Goal: Task Accomplishment & Management: Manage account settings

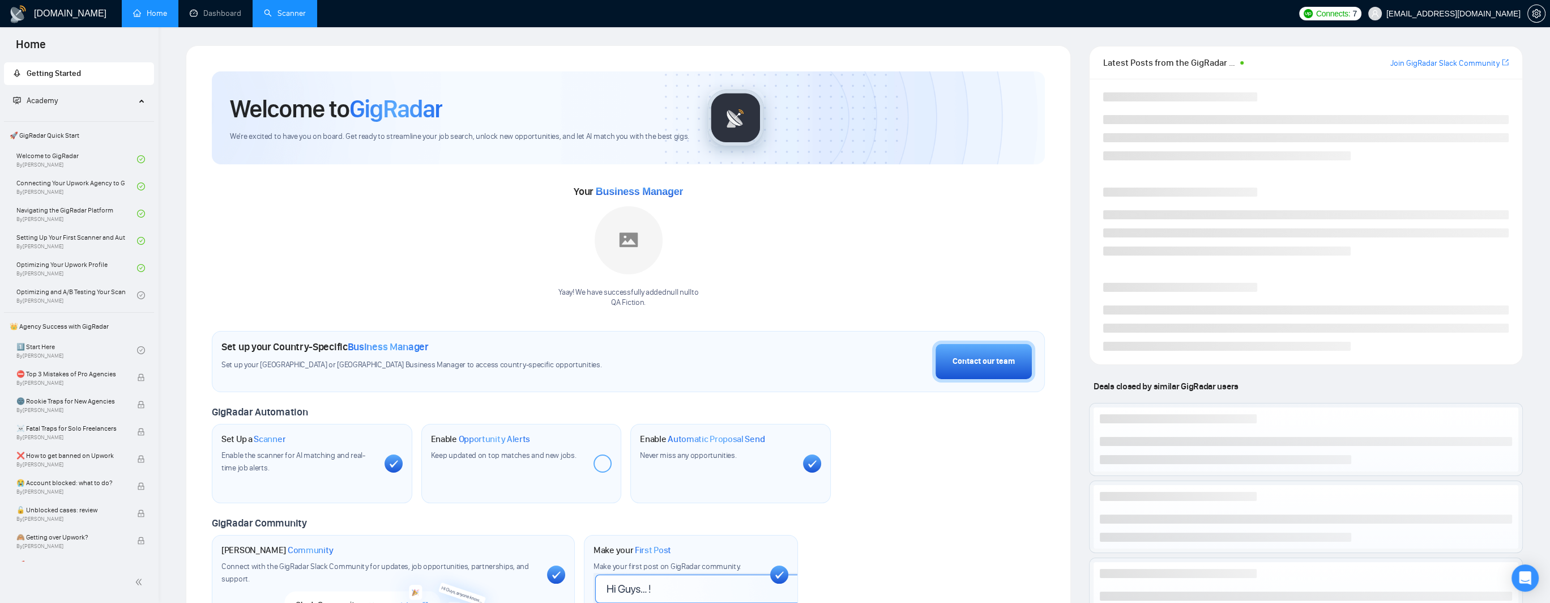
click at [283, 15] on link "Scanner" at bounding box center [285, 13] width 42 height 10
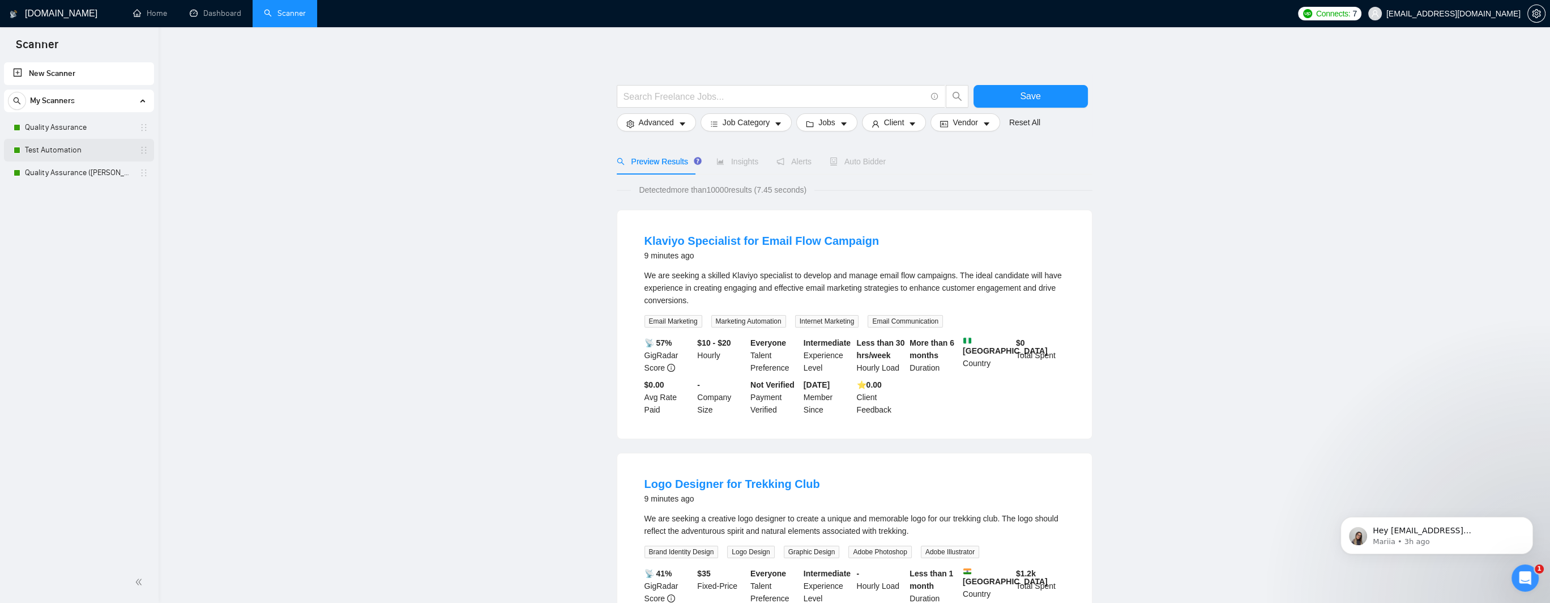
click at [61, 155] on link "Test Automation" at bounding box center [79, 150] width 108 height 23
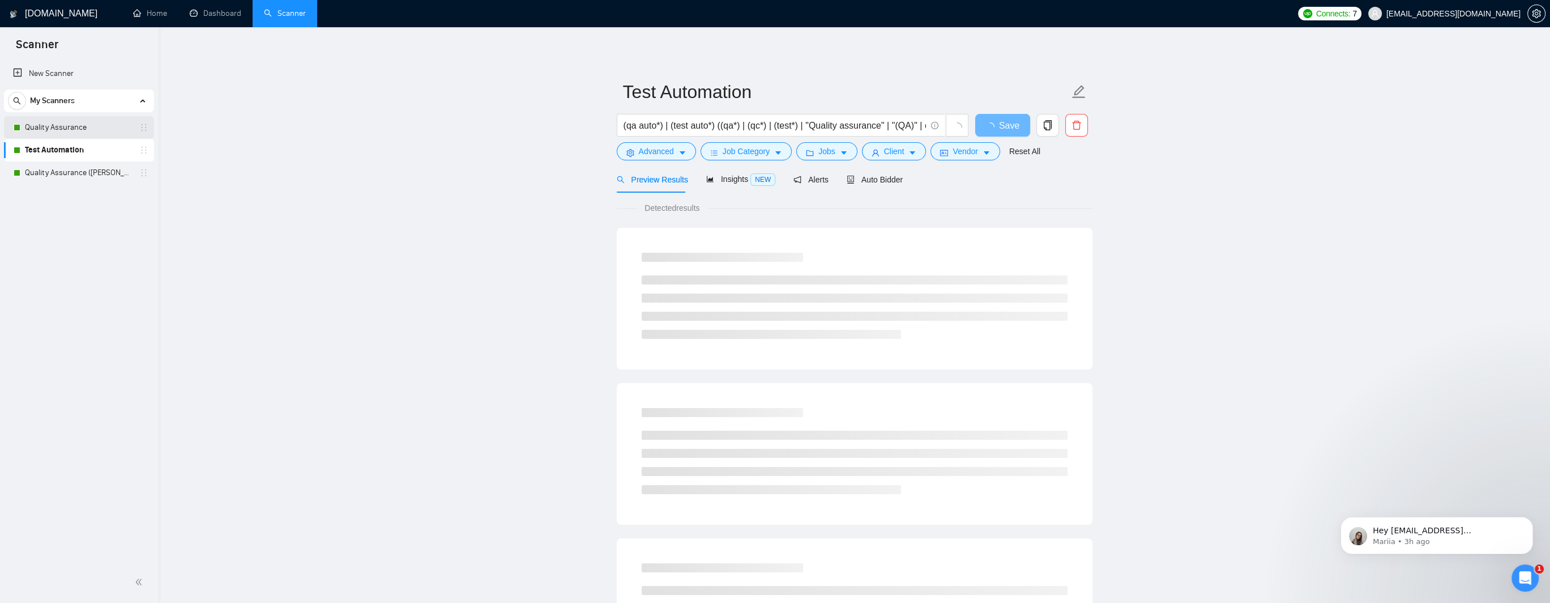
click at [62, 134] on link "Quality Assurance" at bounding box center [79, 127] width 108 height 23
click at [66, 153] on link "Test Automation" at bounding box center [79, 150] width 108 height 23
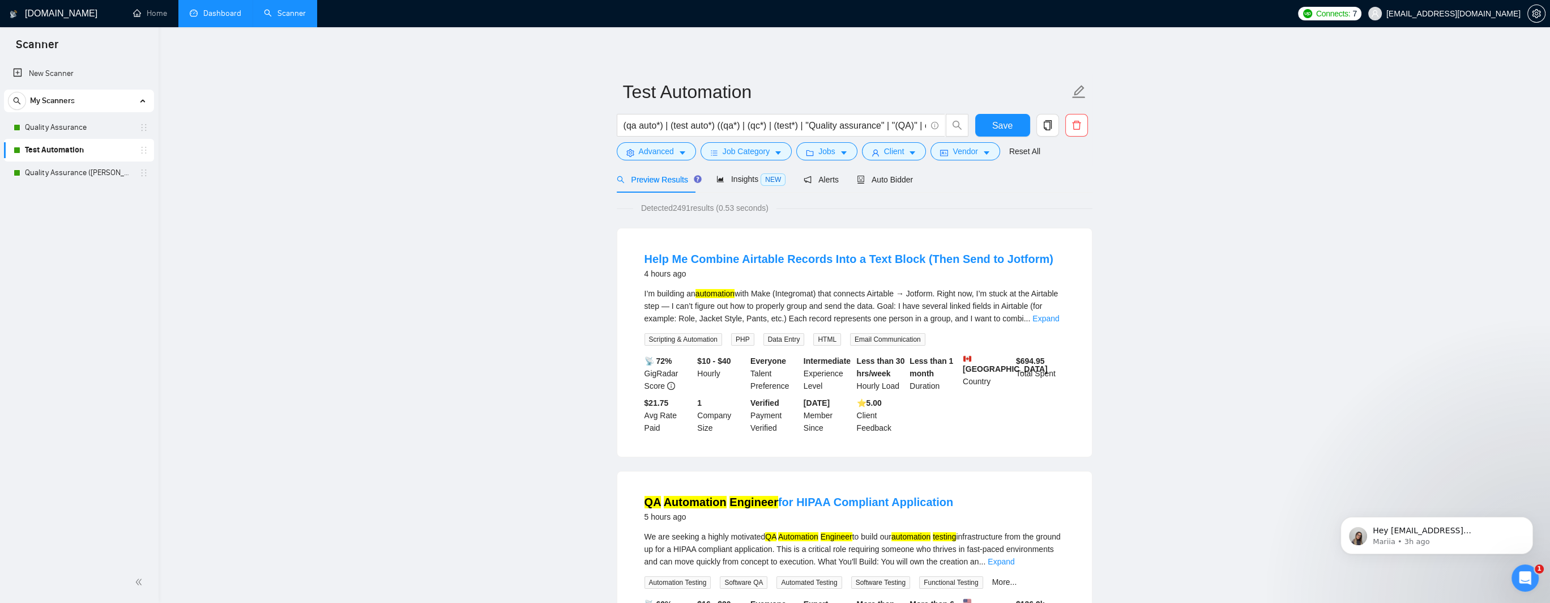
click at [232, 14] on link "Dashboard" at bounding box center [216, 13] width 52 height 10
click at [687, 150] on button "Advanced" at bounding box center [656, 151] width 79 height 18
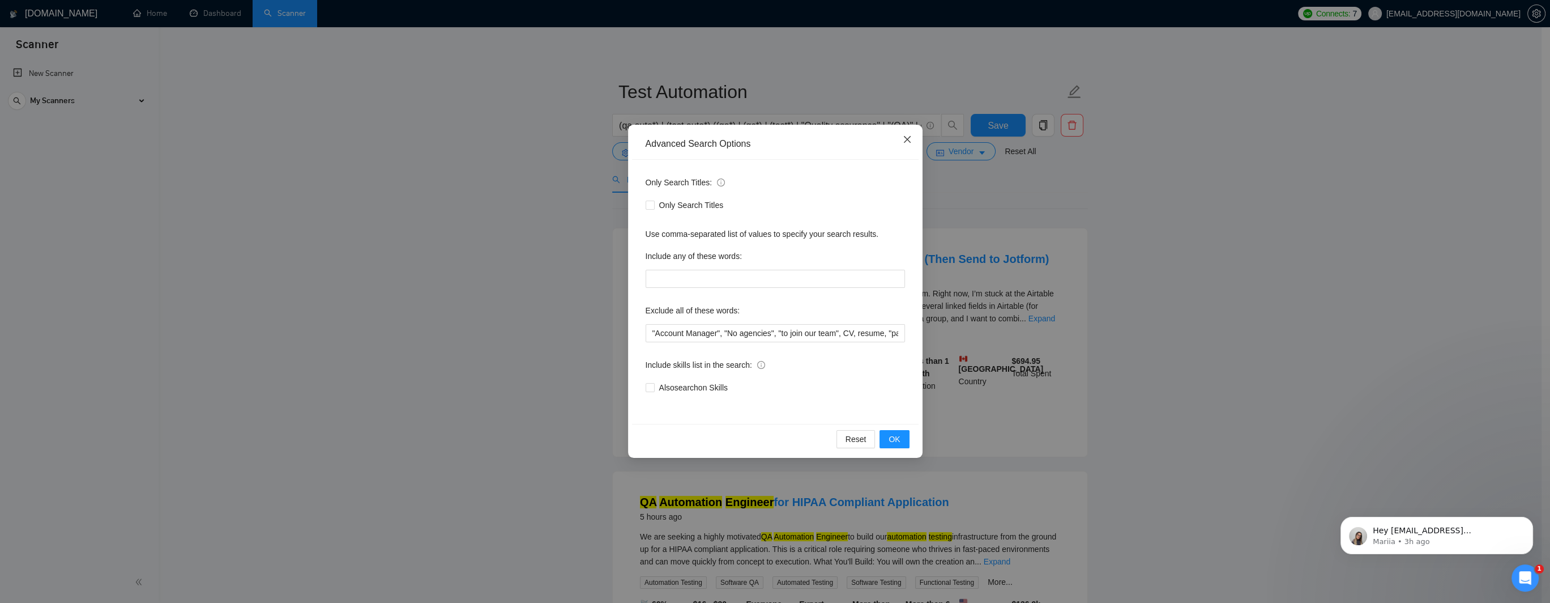
click at [910, 140] on icon "close" at bounding box center [907, 139] width 9 height 9
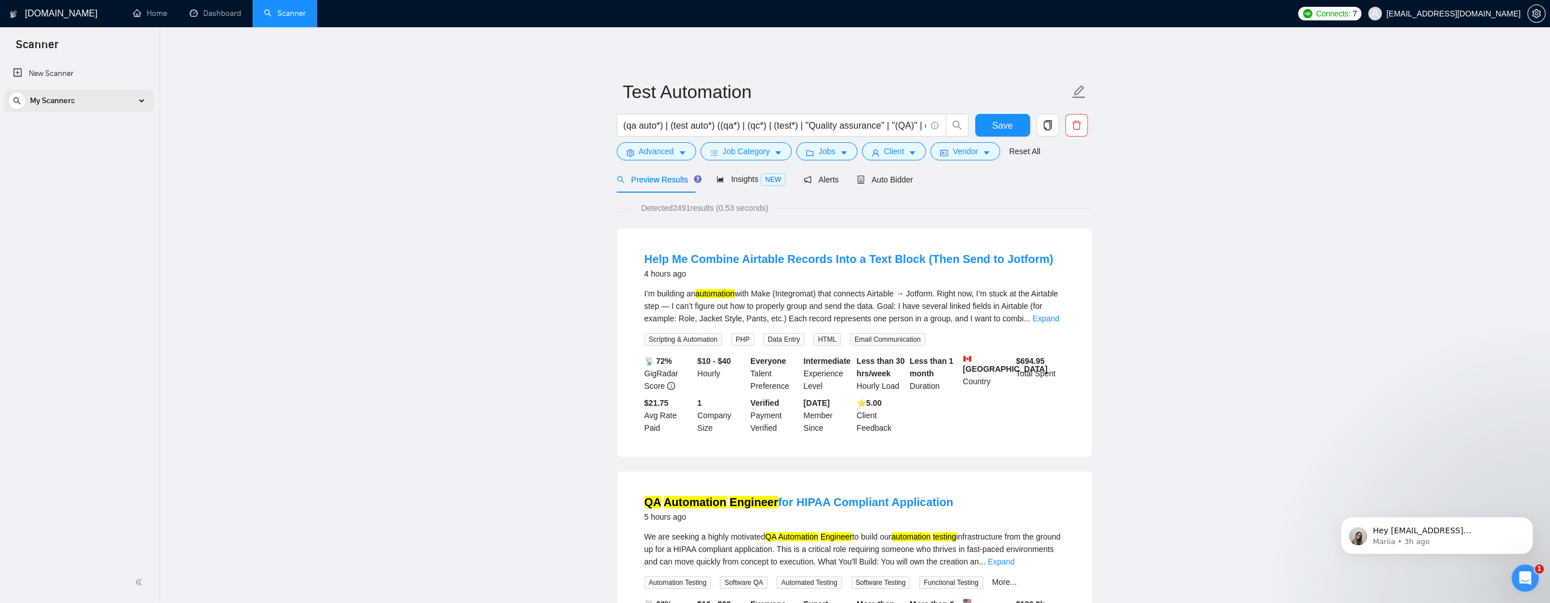
click at [82, 100] on div "My Scanners" at bounding box center [79, 100] width 142 height 23
click at [1051, 319] on link "Expand" at bounding box center [1046, 318] width 27 height 9
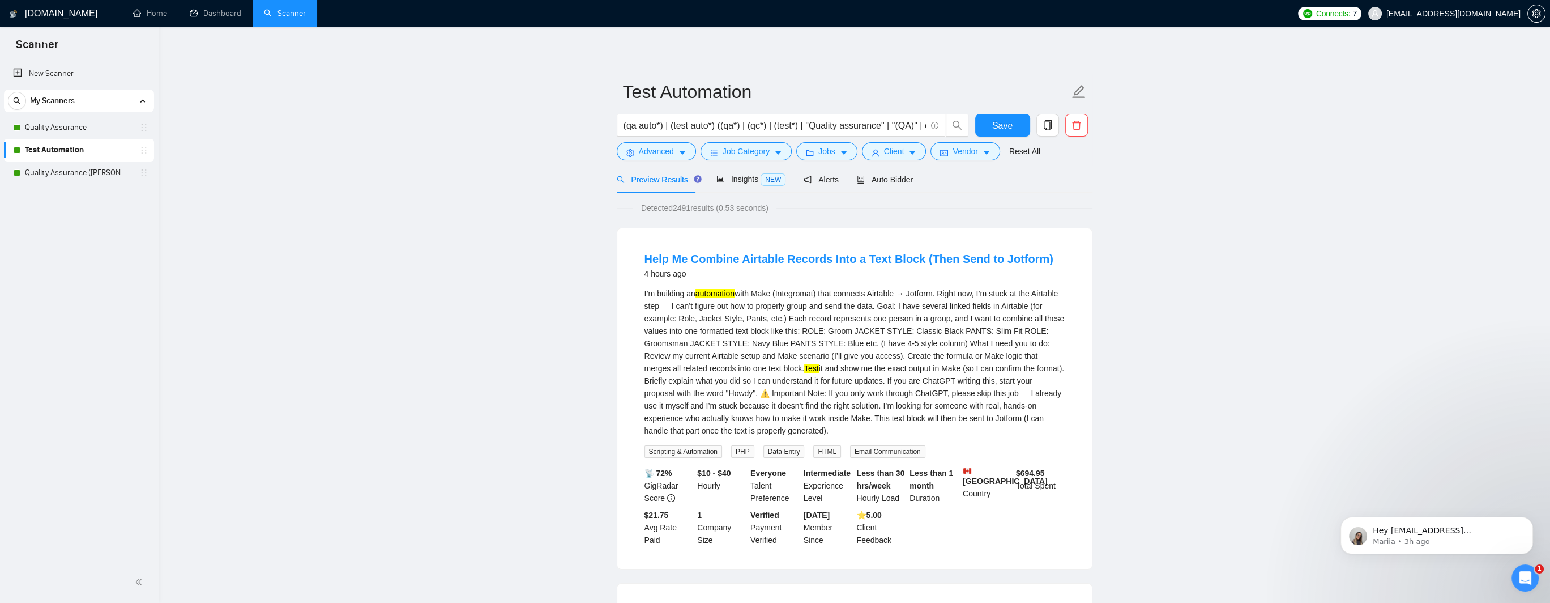
click at [804, 368] on mark "Test" at bounding box center [811, 368] width 15 height 9
click at [710, 296] on mark "automation" at bounding box center [715, 293] width 39 height 9
click at [709, 299] on div "I’m building an automation with Make (Integromat) that connects Airtable → Jotf…" at bounding box center [855, 362] width 420 height 150
click at [709, 295] on mark "automation" at bounding box center [715, 293] width 39 height 9
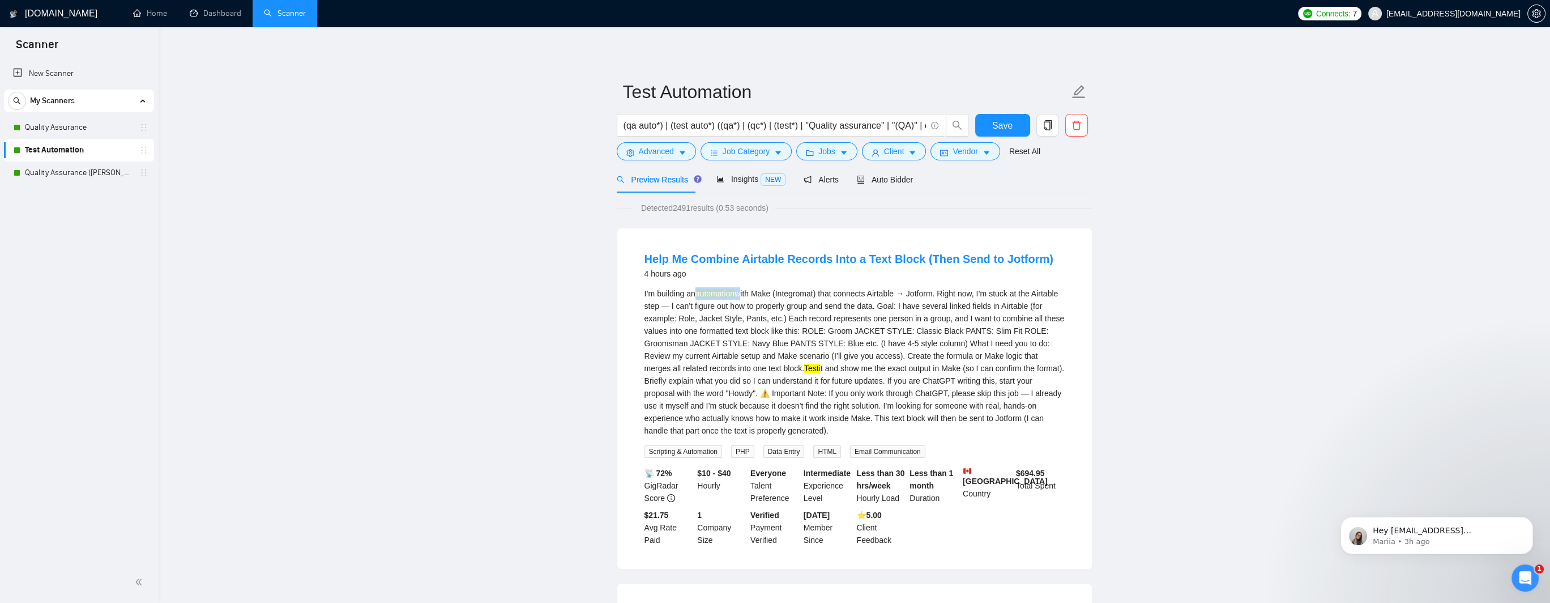
click at [709, 295] on mark "automation" at bounding box center [715, 293] width 39 height 9
click at [708, 339] on div "I’m building an automation with Make (Integromat) that connects Airtable → Jotf…" at bounding box center [855, 362] width 420 height 150
click at [716, 293] on mark "automation" at bounding box center [715, 293] width 39 height 9
click at [804, 366] on mark "Test" at bounding box center [811, 368] width 15 height 9
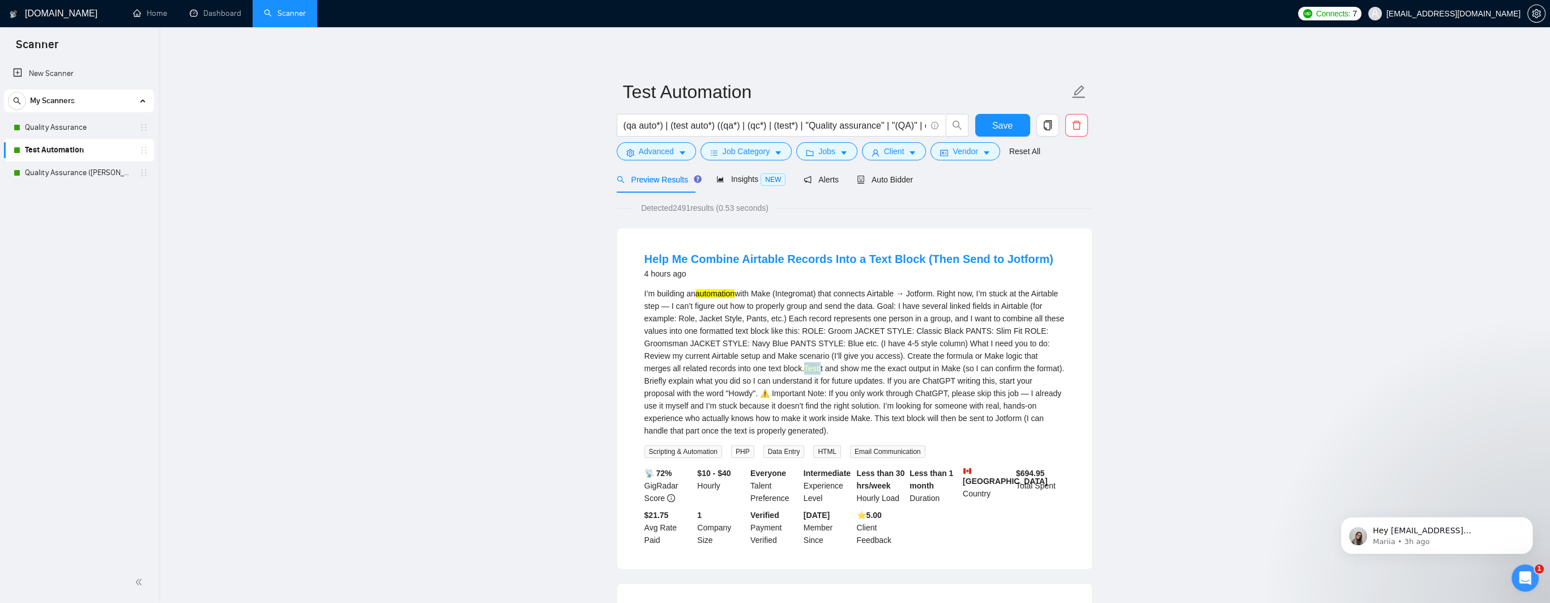
click at [804, 366] on mark "Test" at bounding box center [811, 368] width 15 height 9
click at [836, 368] on div "I’m building an automation with Make (Integromat) that connects Airtable → Jotf…" at bounding box center [855, 362] width 420 height 150
click at [666, 156] on span "Advanced" at bounding box center [656, 151] width 35 height 12
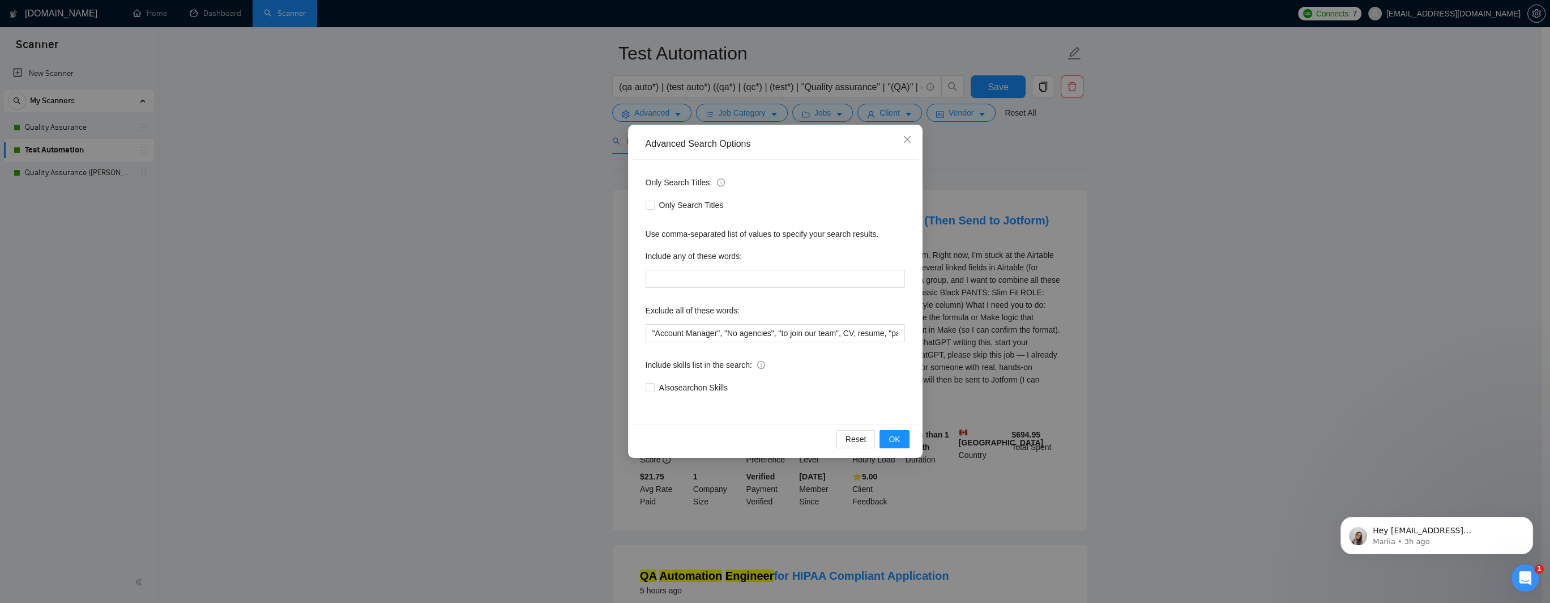
scroll to position [57, 0]
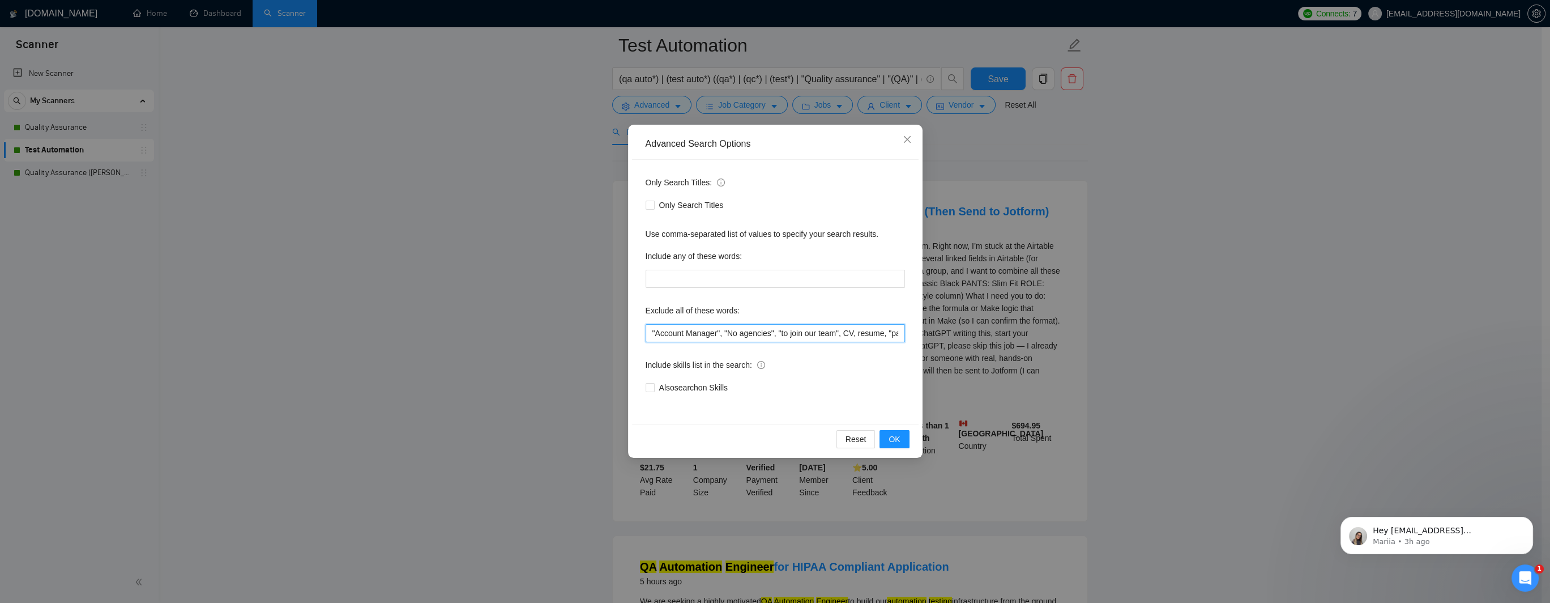
click at [743, 333] on input ""Account Manager", "No agencies", "to join our team", CV, resume, "part of a te…" at bounding box center [775, 333] width 259 height 18
click at [650, 332] on input ""Account Manager", "No agencies", "to join our team", CV, resume, "part of a te…" at bounding box center [775, 333] width 259 height 18
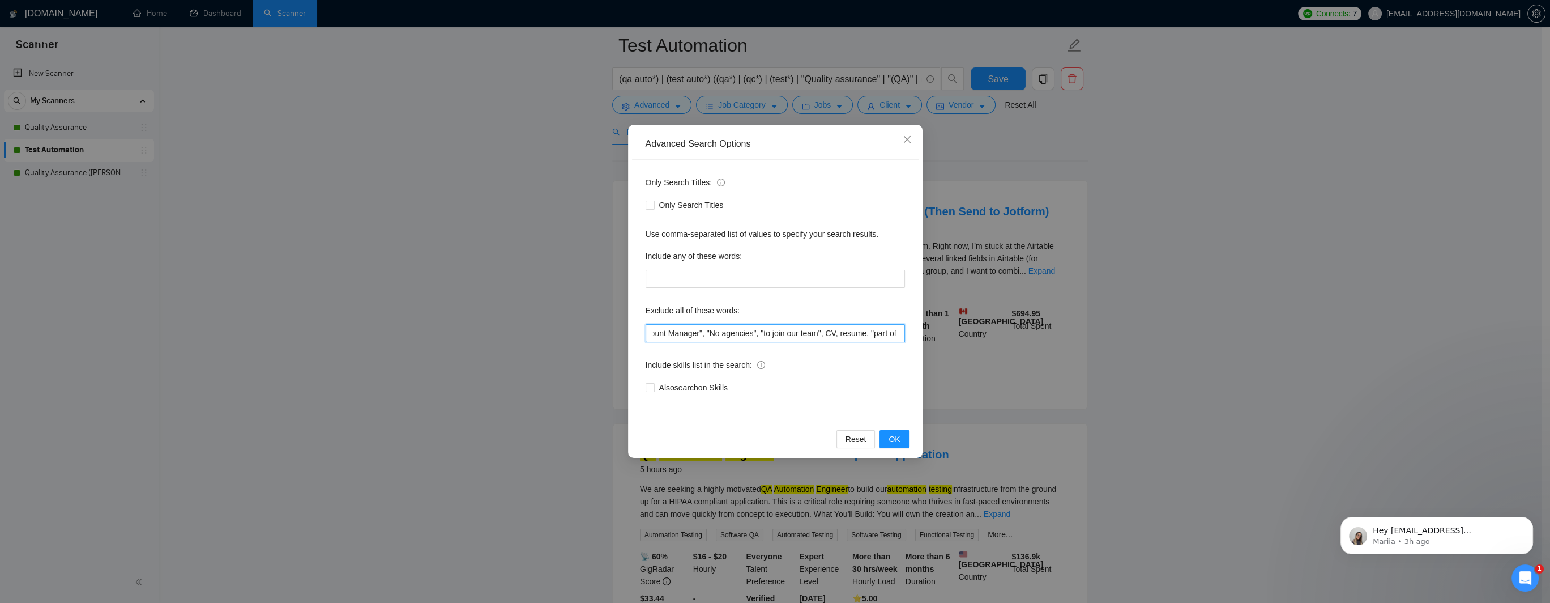
scroll to position [0, 0]
click at [657, 335] on input """, "Account Manager", "No agencies", "to join our team", CV, resume, "part of …" at bounding box center [775, 333] width 259 height 18
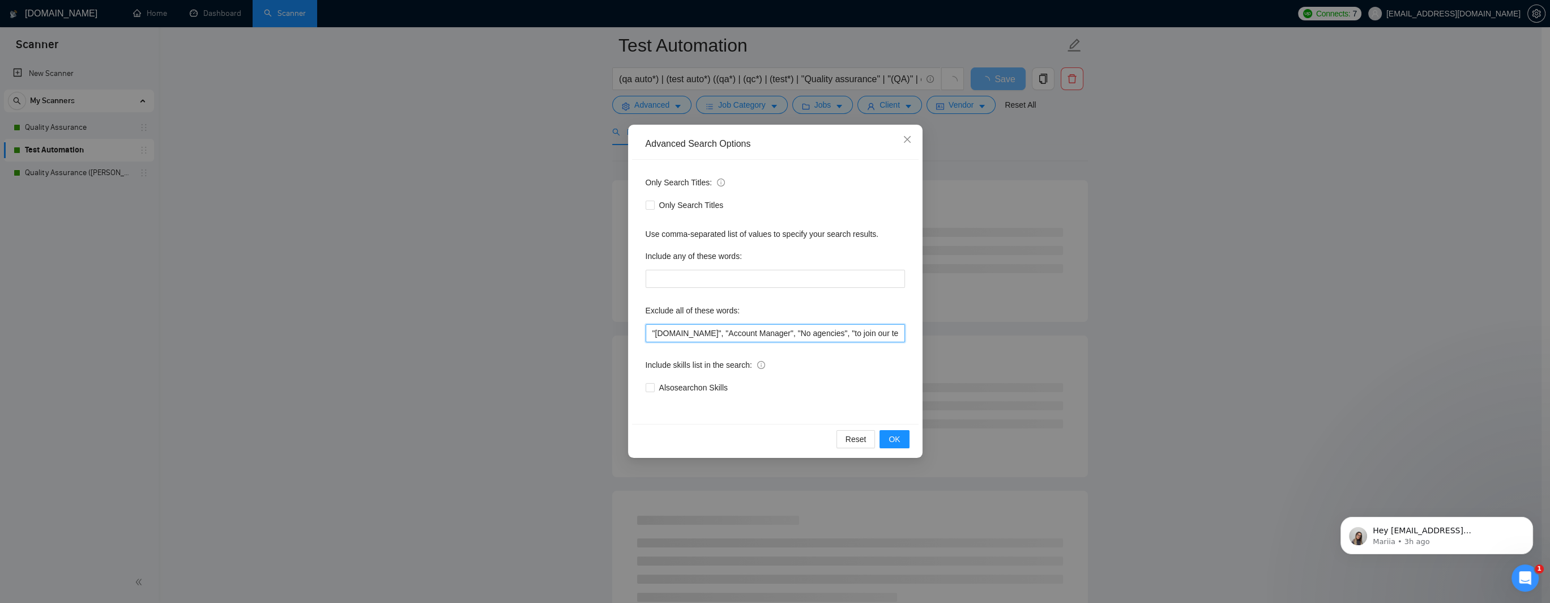
click at [653, 333] on input ""[DOMAIN_NAME]", "Account Manager", "No agencies", "to join our team", CV, resu…" at bounding box center [775, 333] width 259 height 18
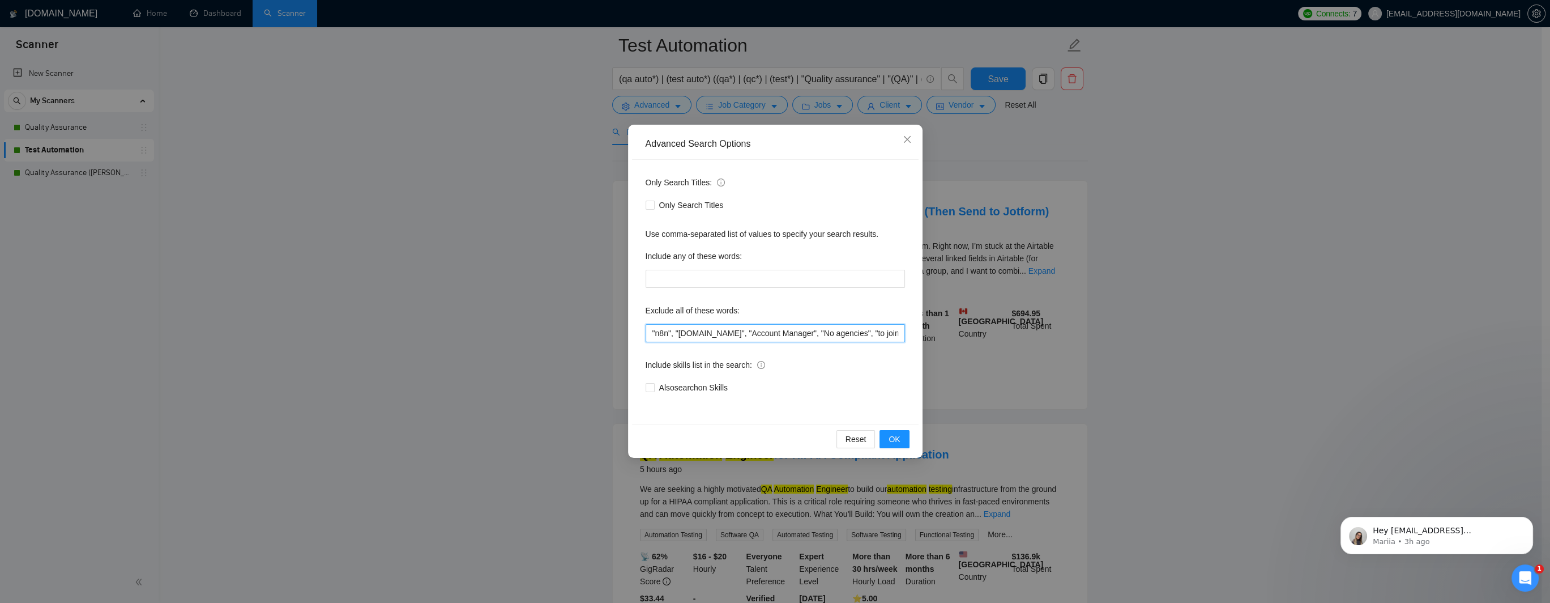
drag, startPoint x: 722, startPoint y: 332, endPoint x: 634, endPoint y: 335, distance: 87.8
click at [634, 335] on div "Only Search Titles: Only Search Titles Use comma-separated list of values to sp…" at bounding box center [775, 292] width 287 height 264
type input ""n8n", "[DOMAIN_NAME]", "Account Manager", "No agencies", "to join our team", C…"
click at [900, 436] on span "OK" at bounding box center [894, 439] width 11 height 12
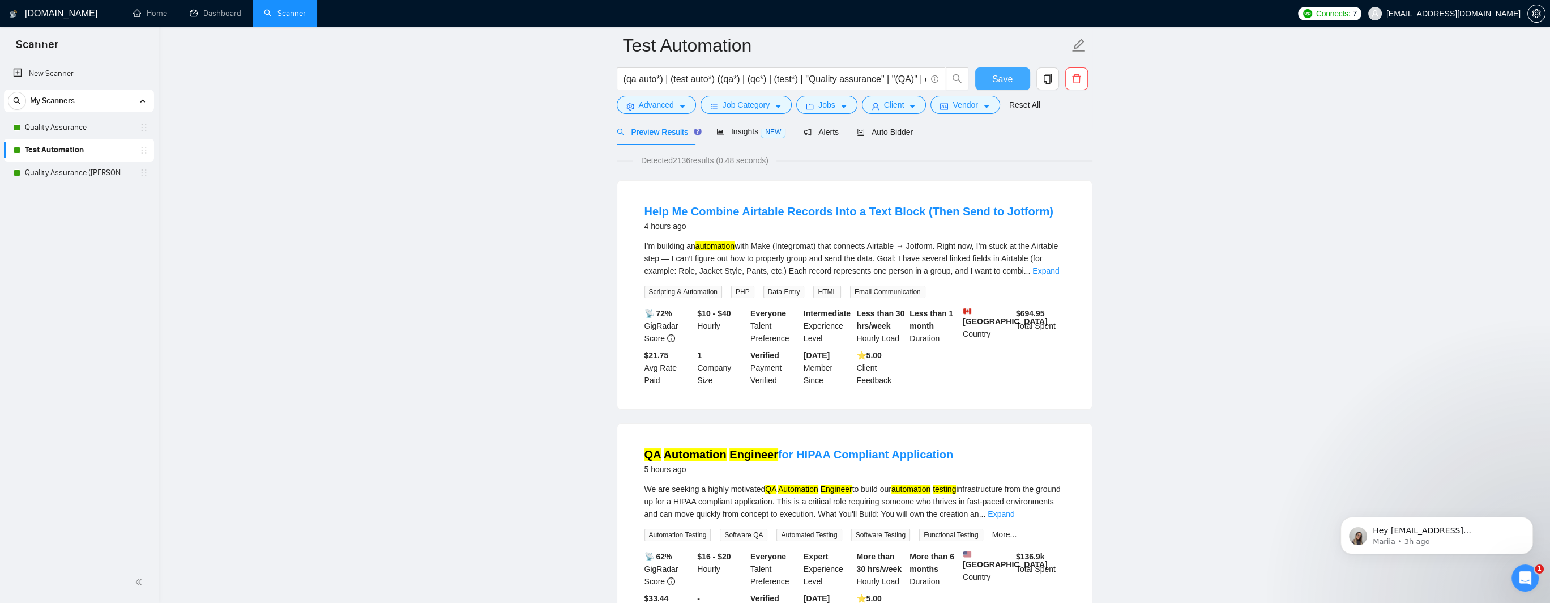
click at [988, 81] on button "Save" at bounding box center [1002, 78] width 55 height 23
click at [642, 112] on button "Advanced" at bounding box center [656, 105] width 79 height 18
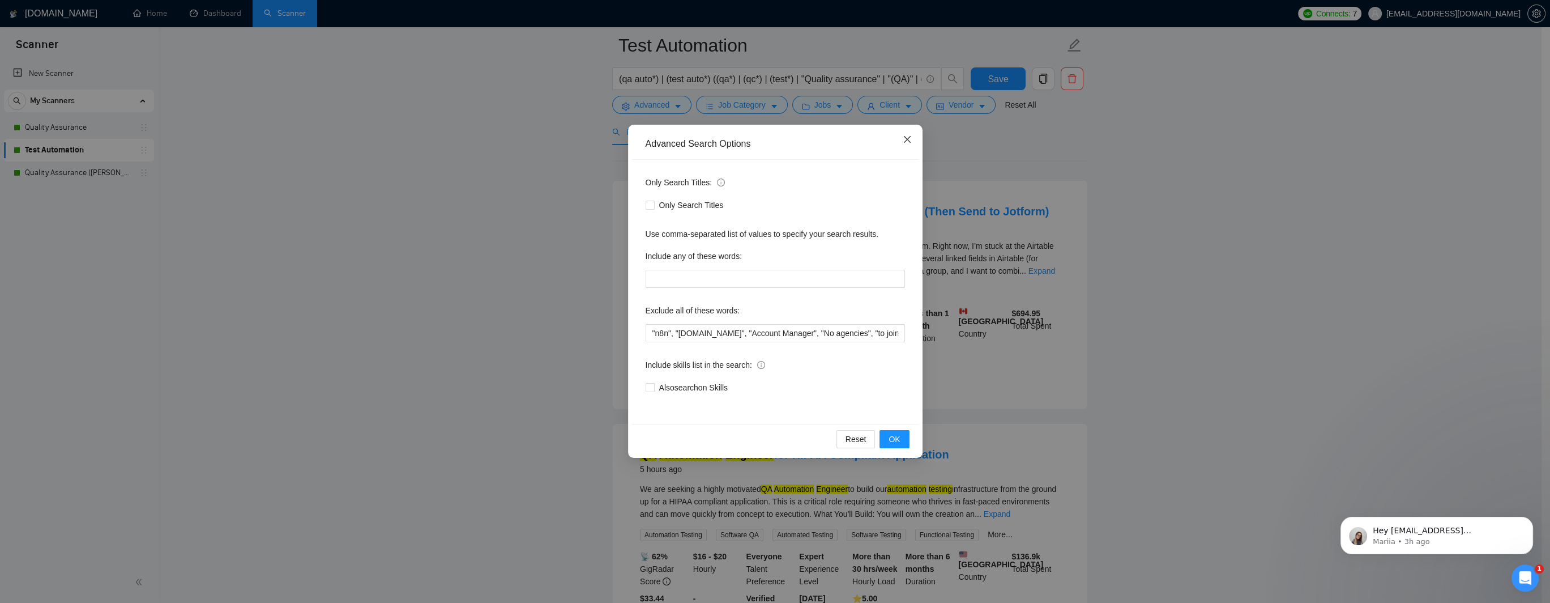
click at [908, 141] on icon "close" at bounding box center [906, 139] width 7 height 7
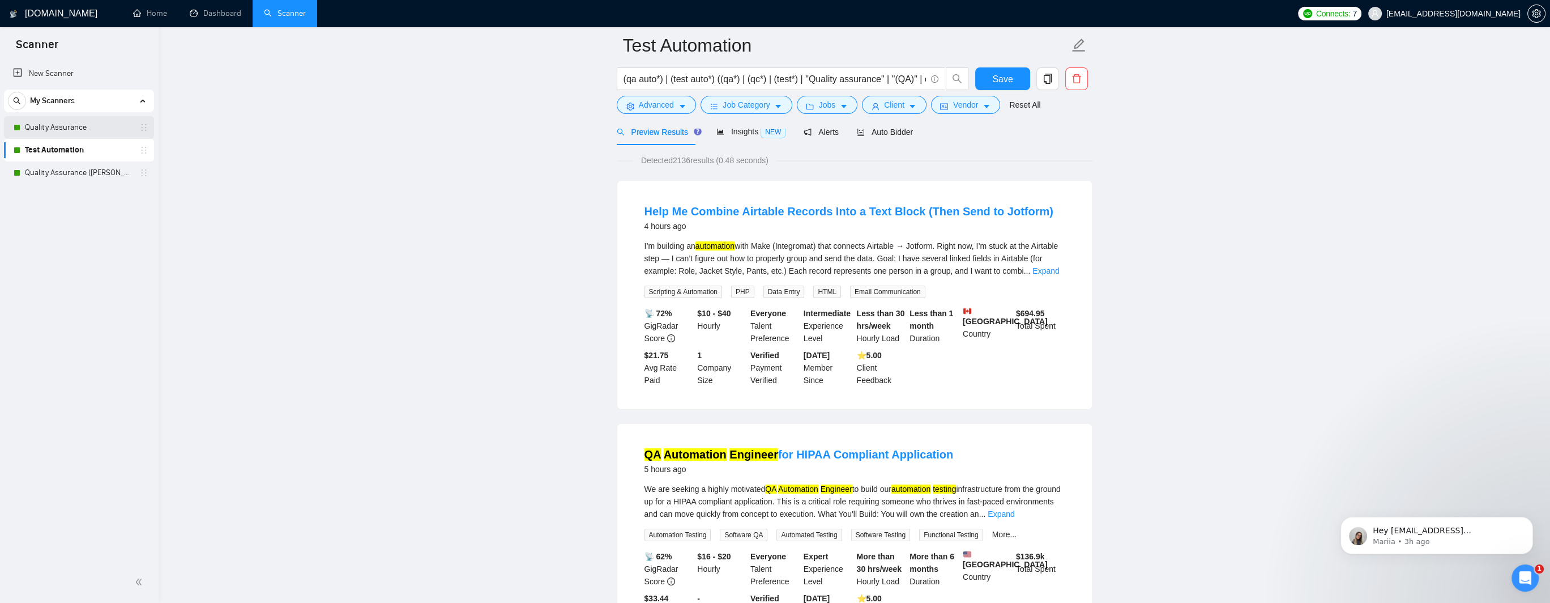
click at [61, 127] on link "Quality Assurance" at bounding box center [79, 127] width 108 height 23
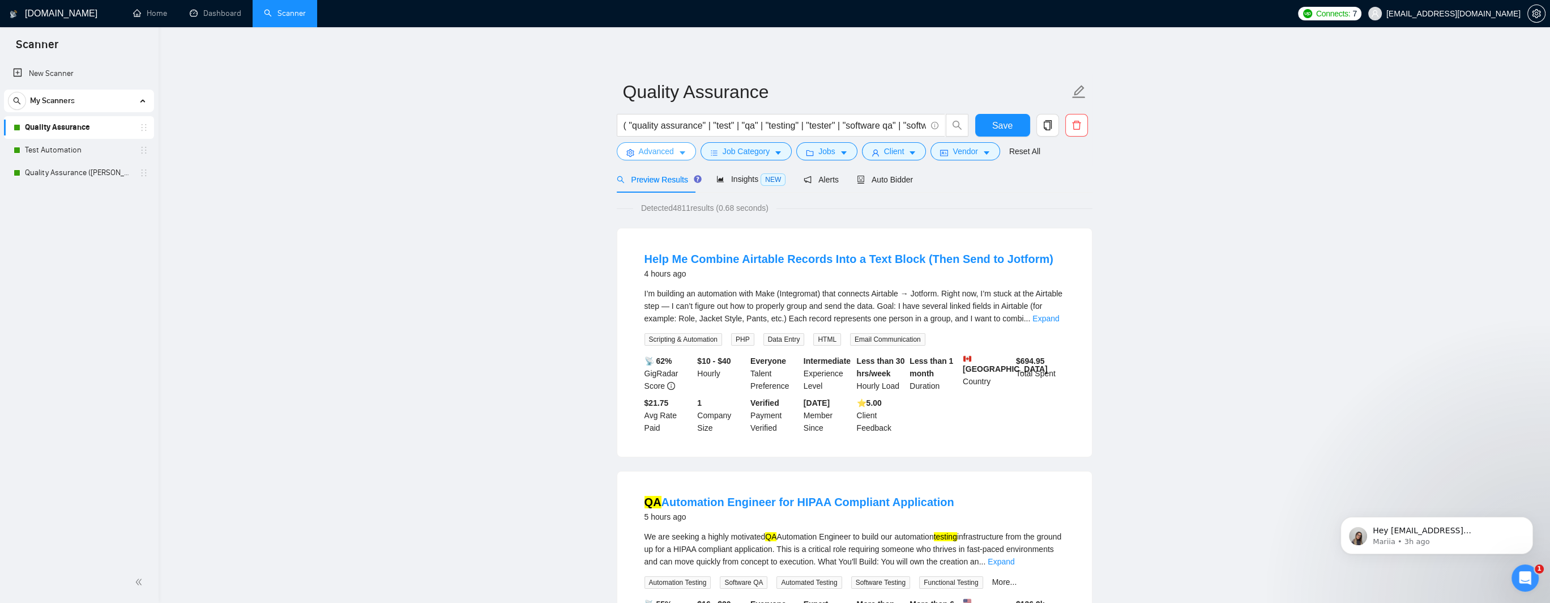
click at [657, 152] on span "Advanced" at bounding box center [656, 151] width 35 height 12
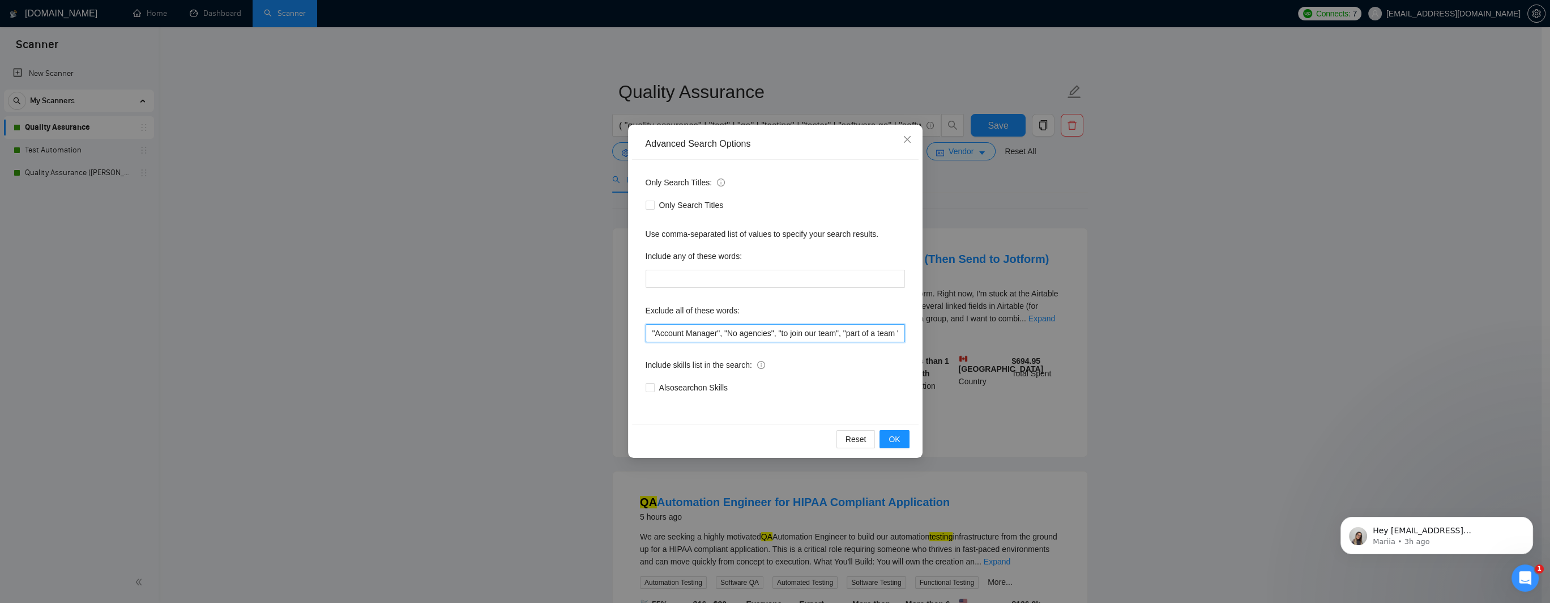
click at [653, 333] on input ""Account Manager", "No agencies", "to join our team", "part of a team ", "join …" at bounding box center [775, 333] width 259 height 18
click at [906, 139] on icon "close" at bounding box center [906, 139] width 7 height 7
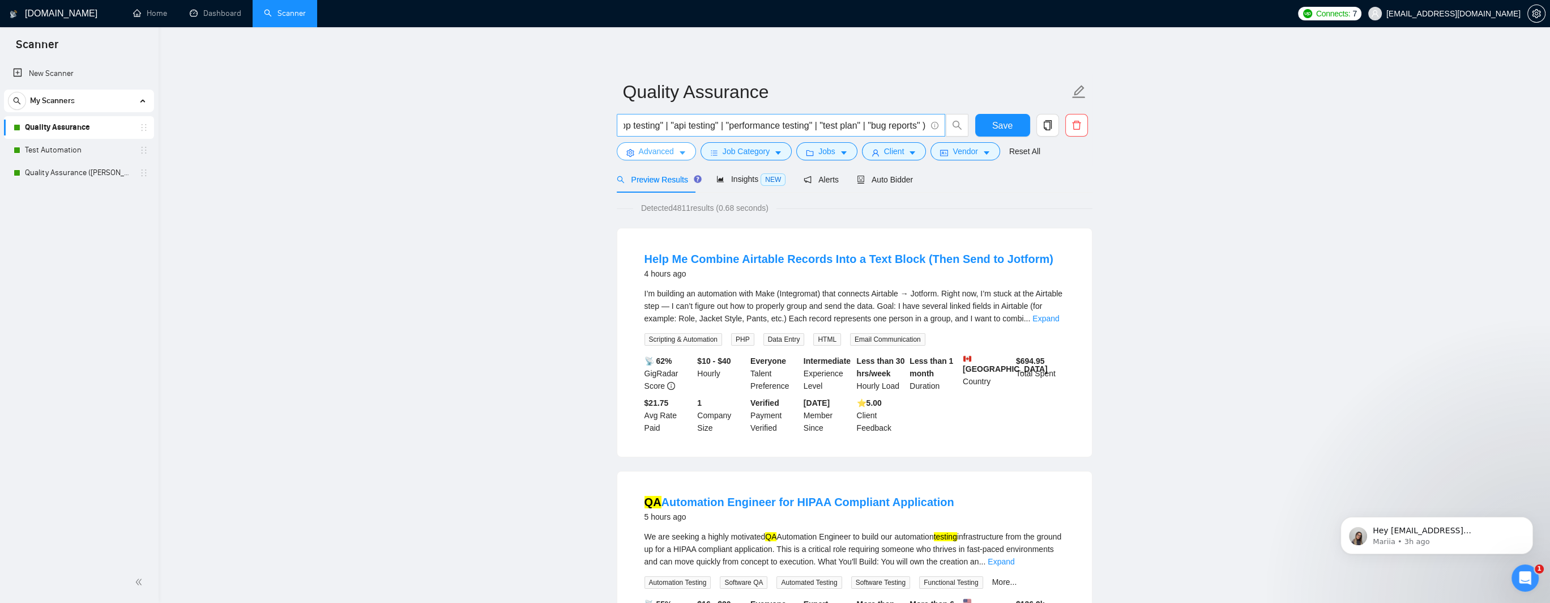
scroll to position [0, 763]
click at [75, 169] on link "Quality Assurance ([PERSON_NAME] B)" at bounding box center [79, 172] width 108 height 23
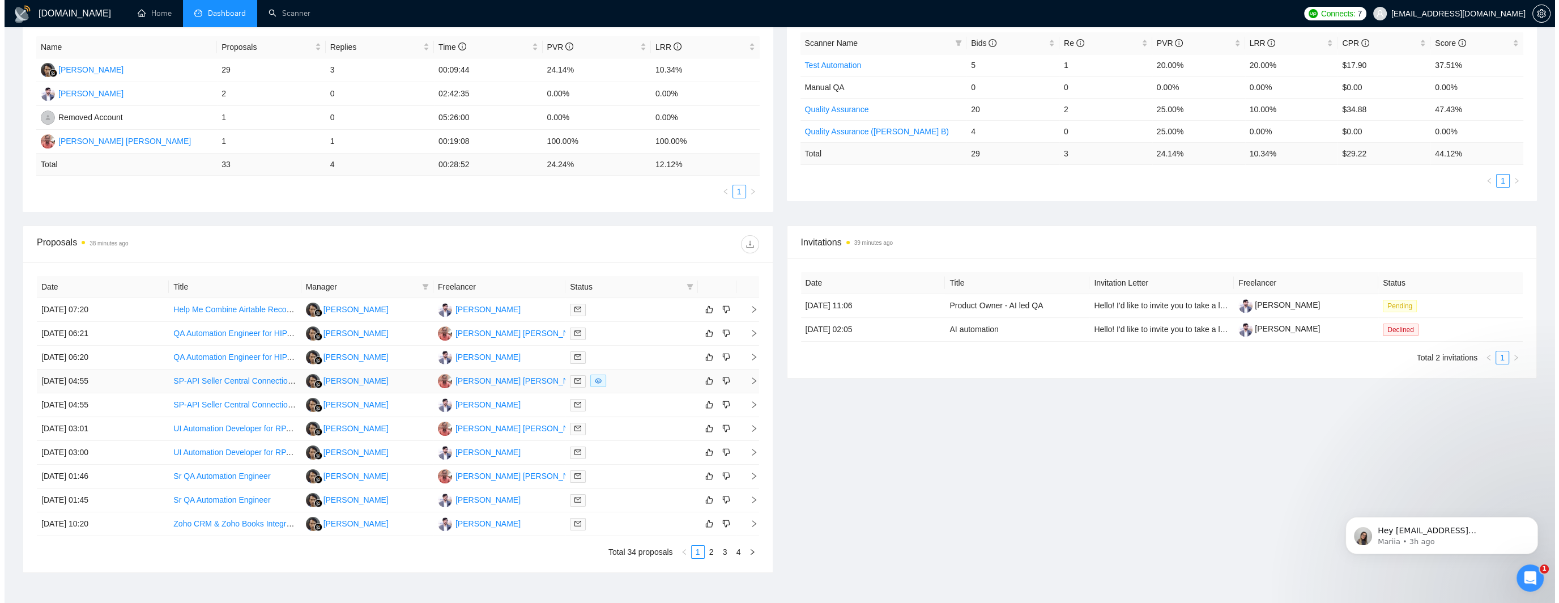
scroll to position [283, 0]
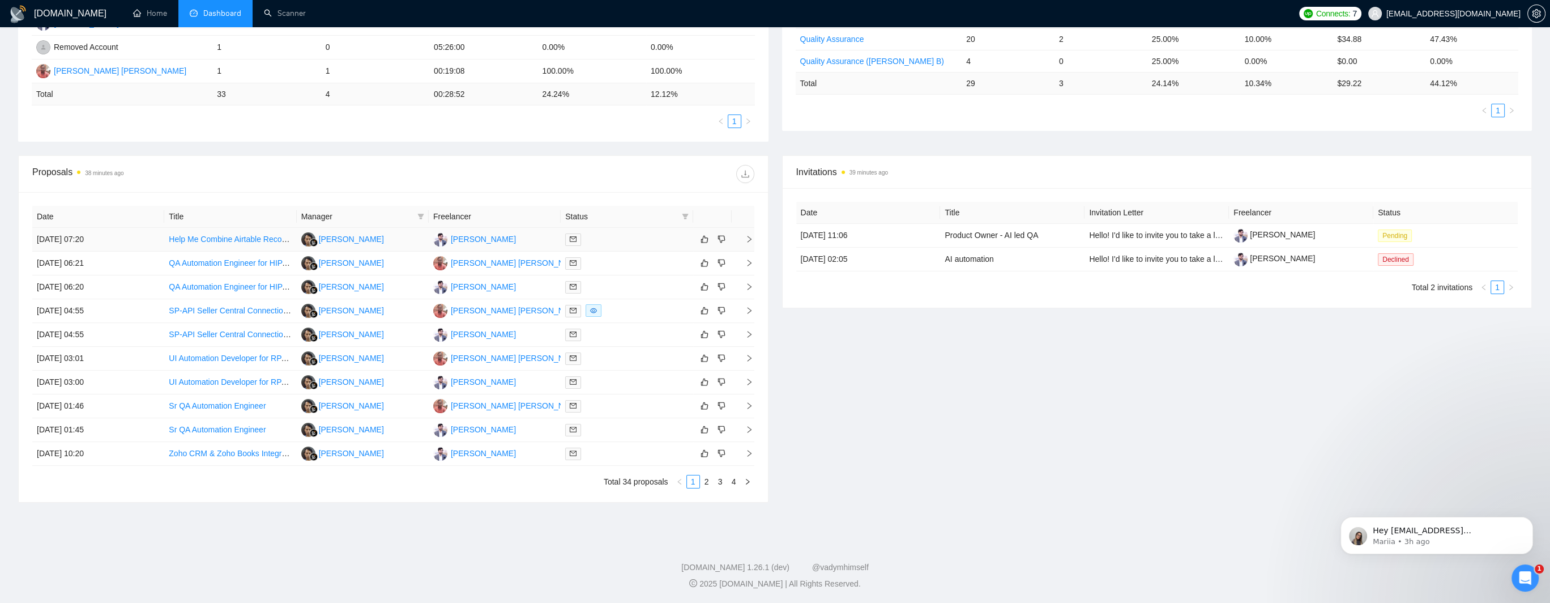
click at [570, 241] on icon "mail" at bounding box center [573, 239] width 7 height 5
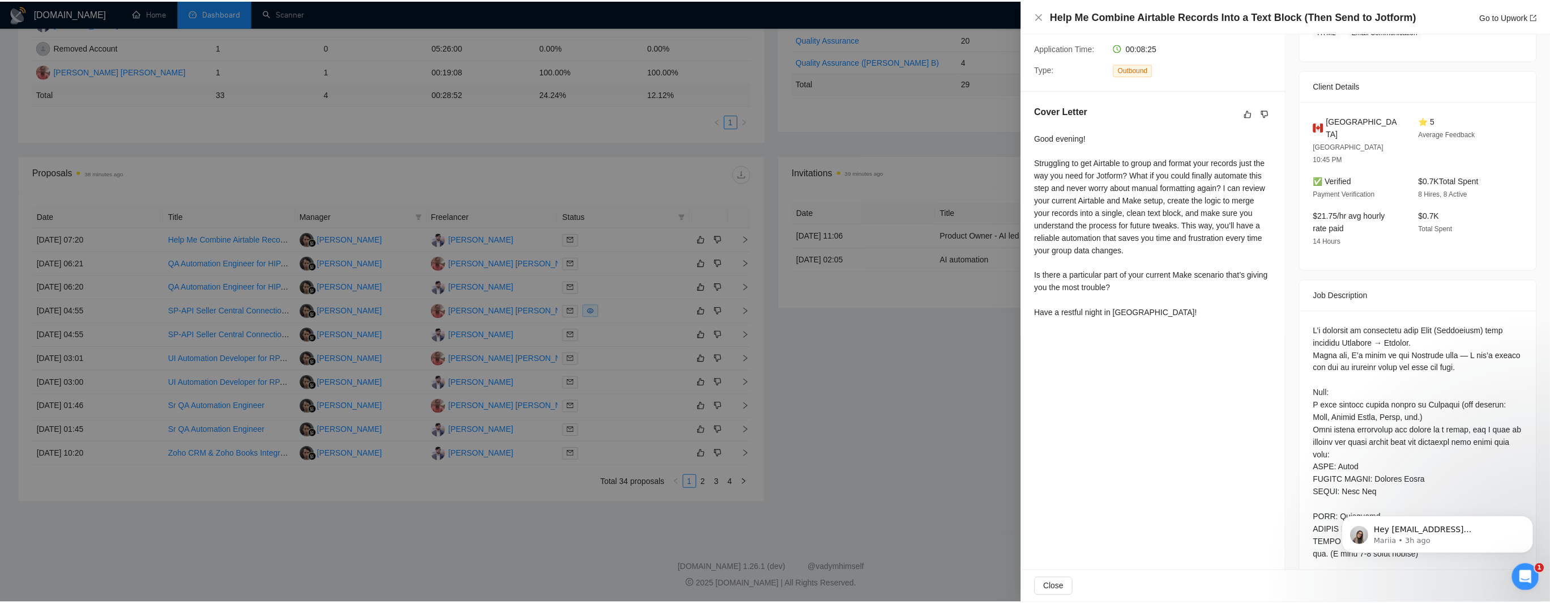
scroll to position [0, 0]
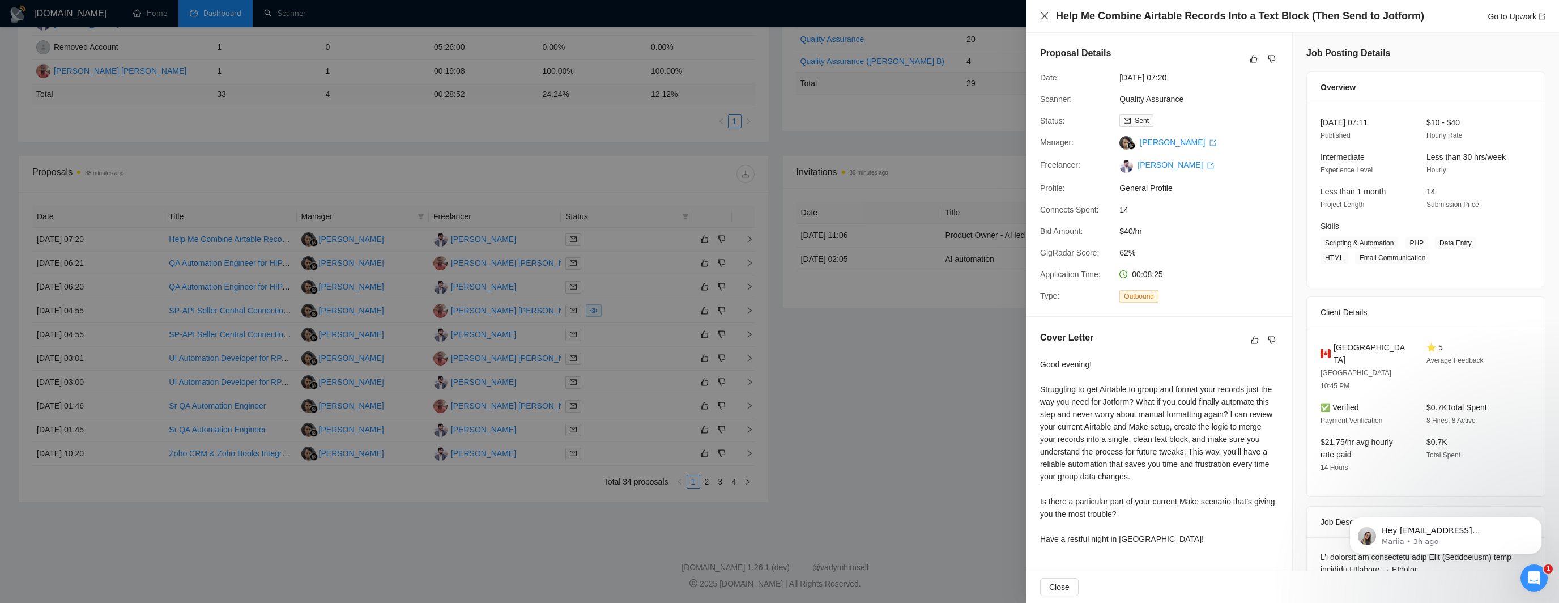
click at [1042, 14] on icon "close" at bounding box center [1044, 15] width 7 height 7
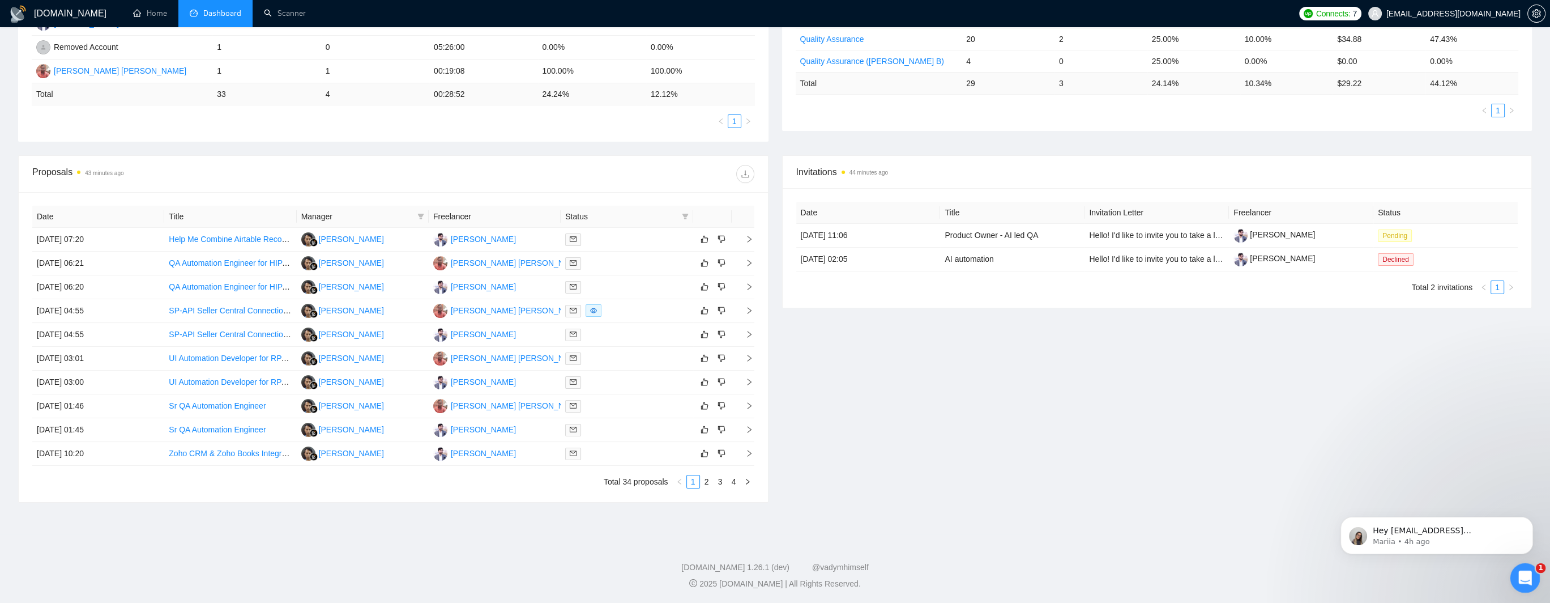
click at [1525, 573] on icon "Open Intercom Messenger" at bounding box center [1524, 576] width 19 height 19
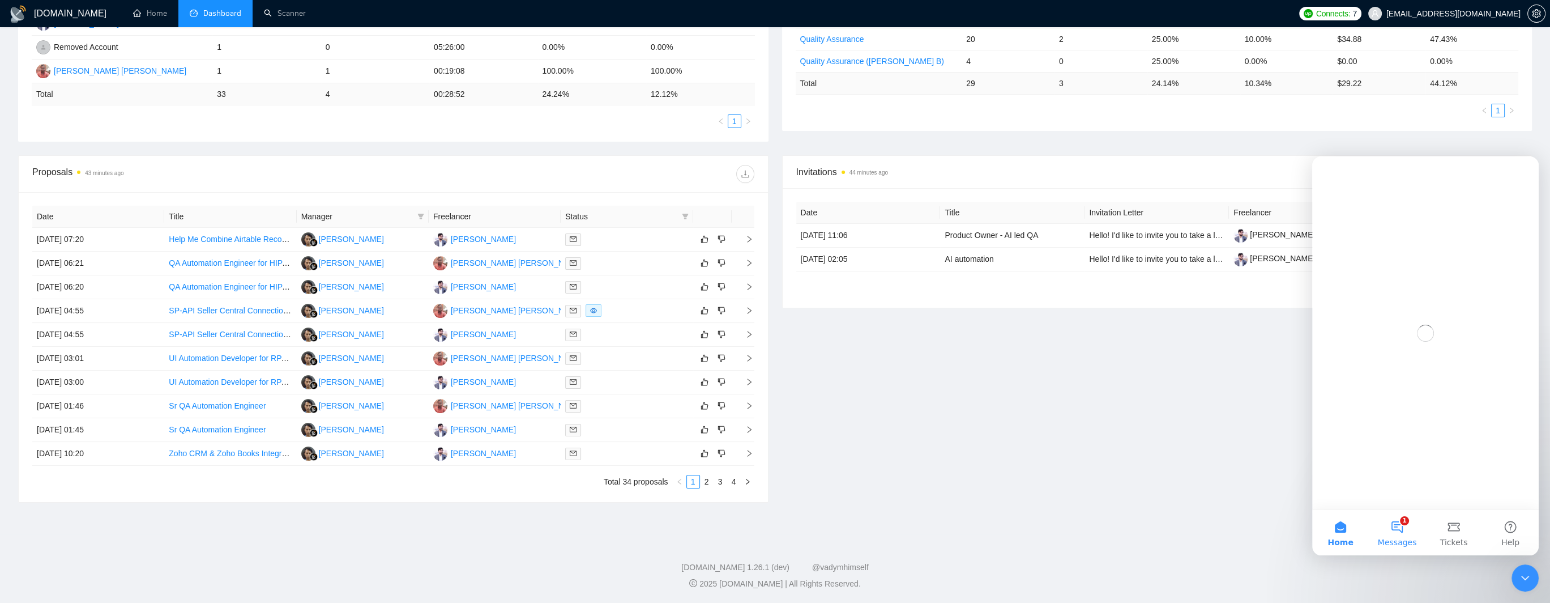
click at [1399, 533] on button "1 Messages" at bounding box center [1397, 532] width 57 height 45
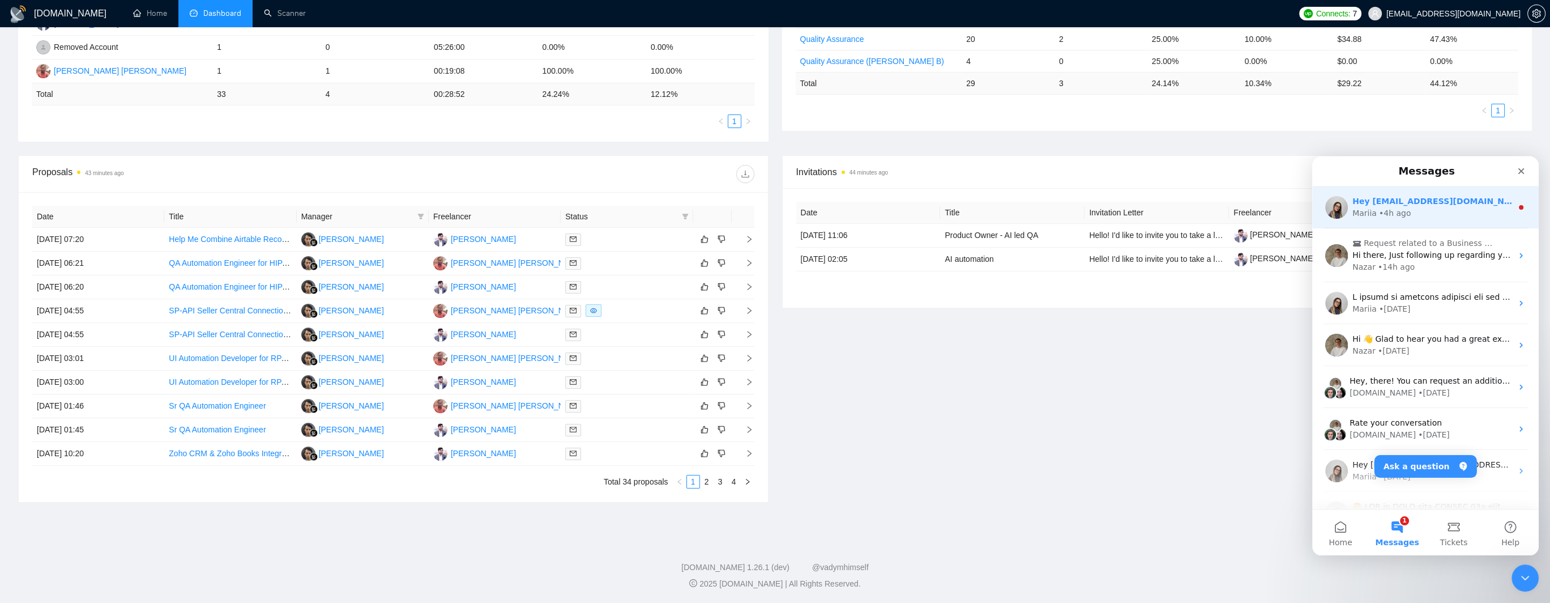
click at [1421, 210] on div "Mariia • 4h ago" at bounding box center [1433, 213] width 160 height 12
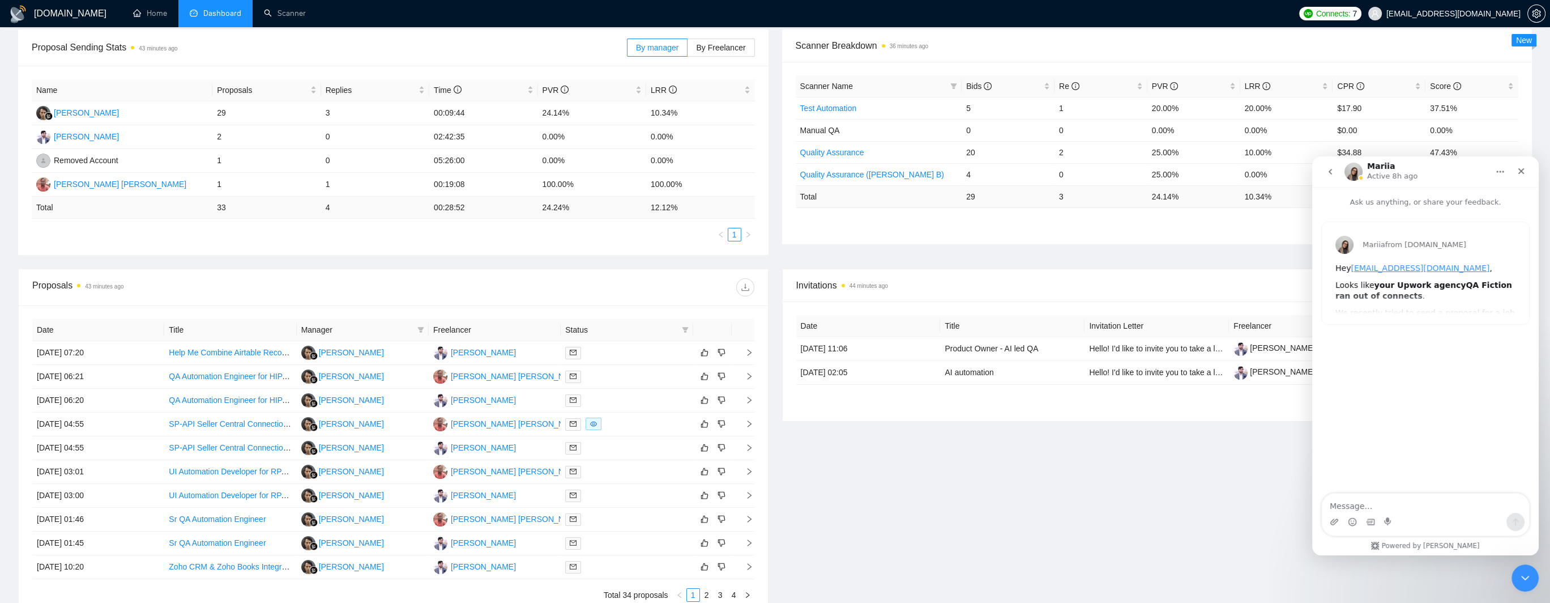
scroll to position [287, 0]
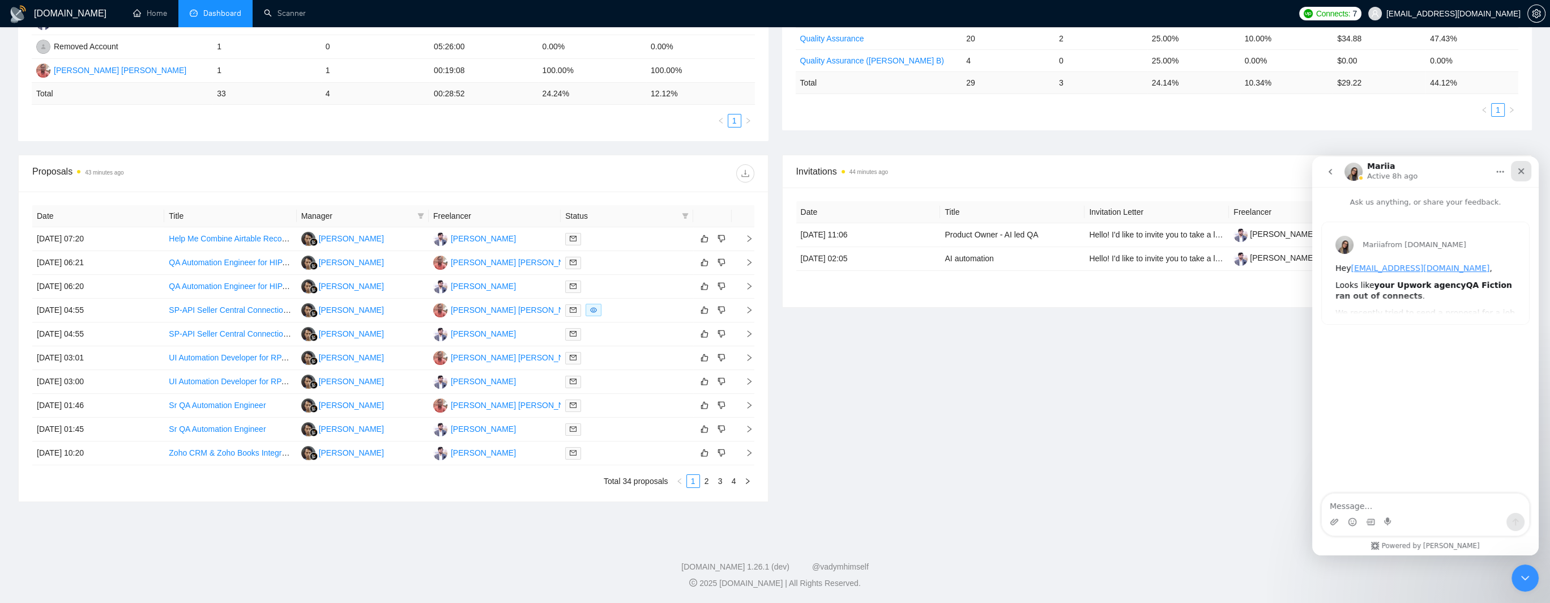
click at [1524, 172] on icon "Close" at bounding box center [1521, 171] width 9 height 9
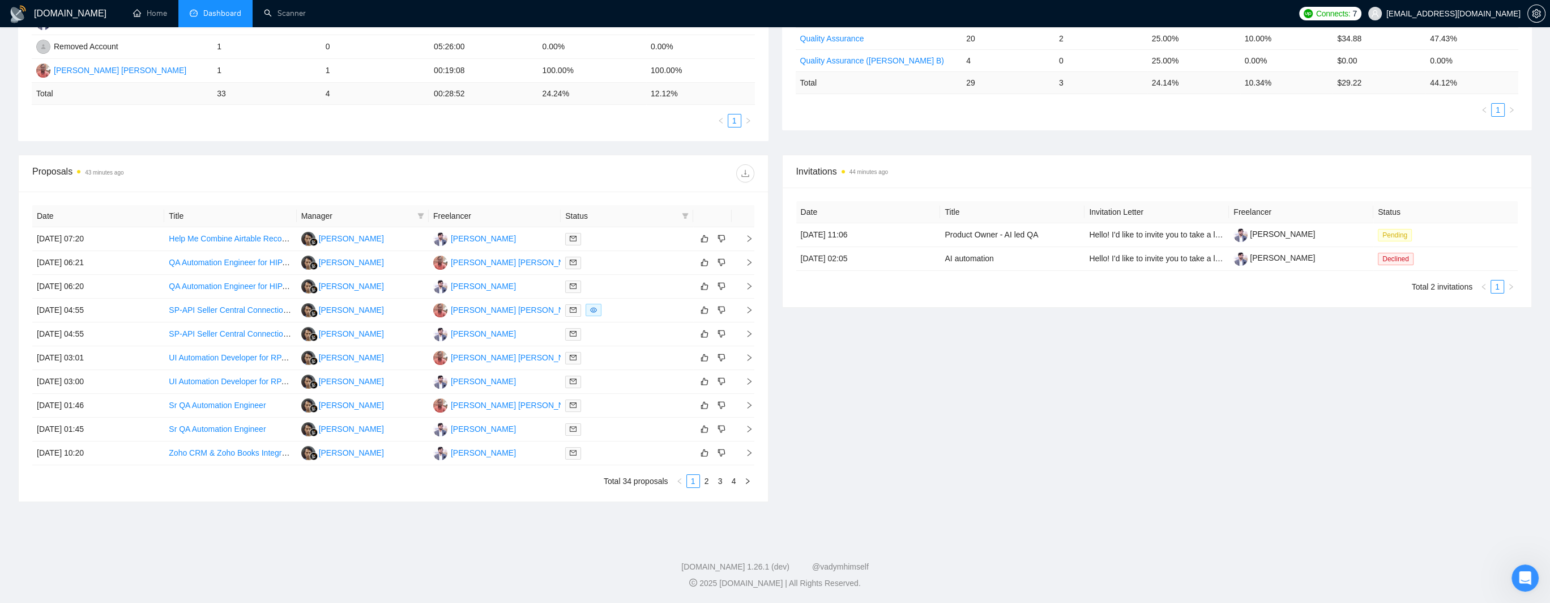
scroll to position [0, 0]
